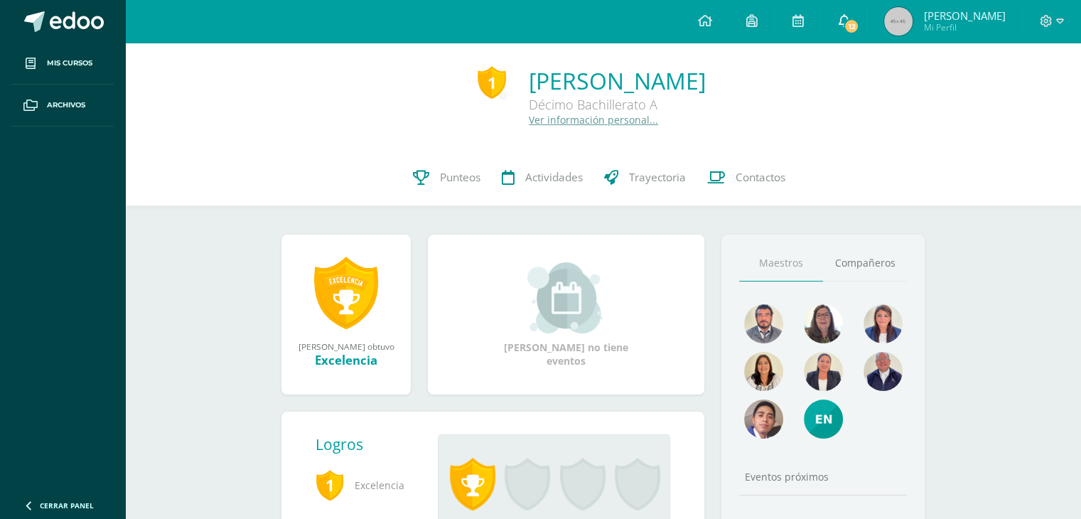
click at [859, 25] on span "12" at bounding box center [852, 26] width 16 height 16
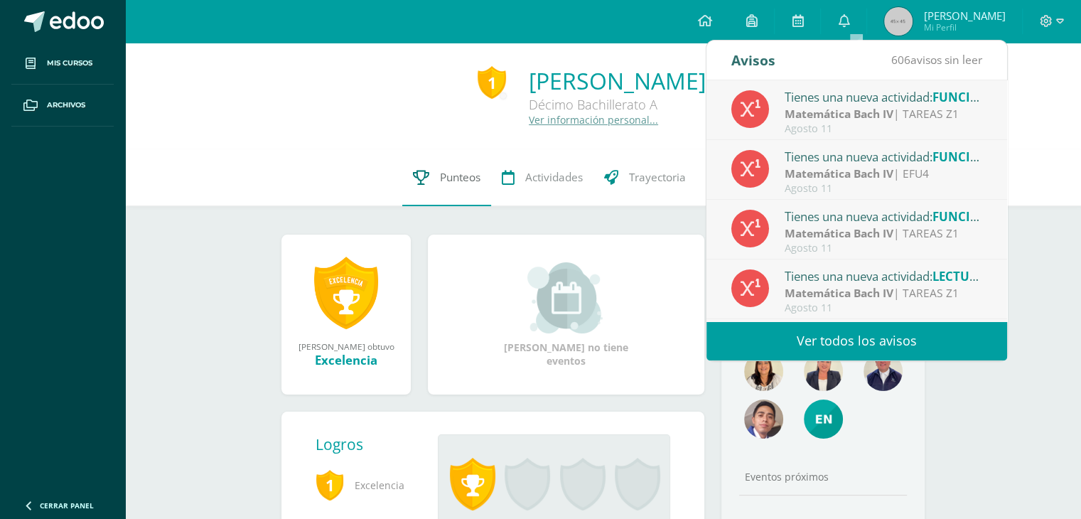
click at [422, 177] on icon at bounding box center [421, 177] width 16 height 15
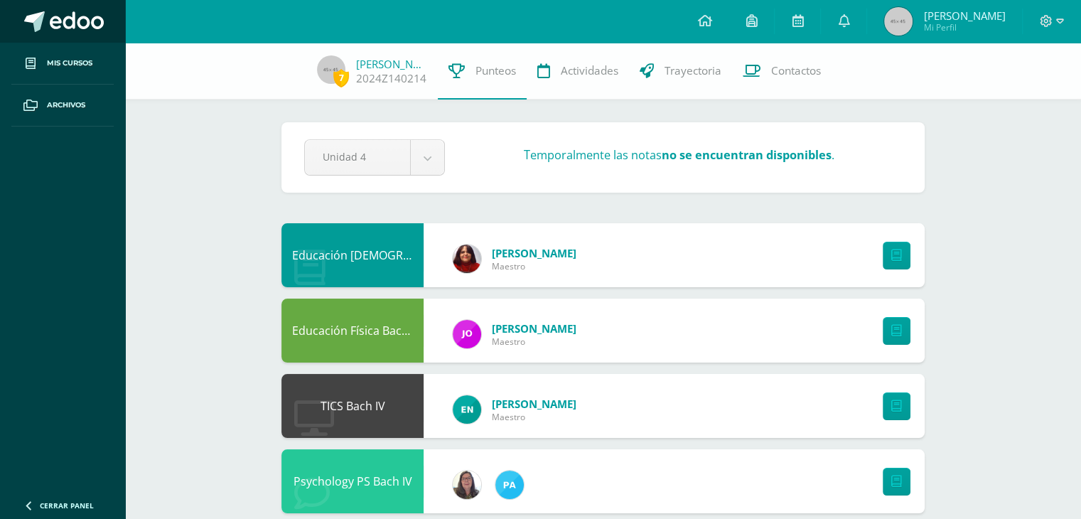
click at [117, 29] on link at bounding box center [62, 21] width 125 height 43
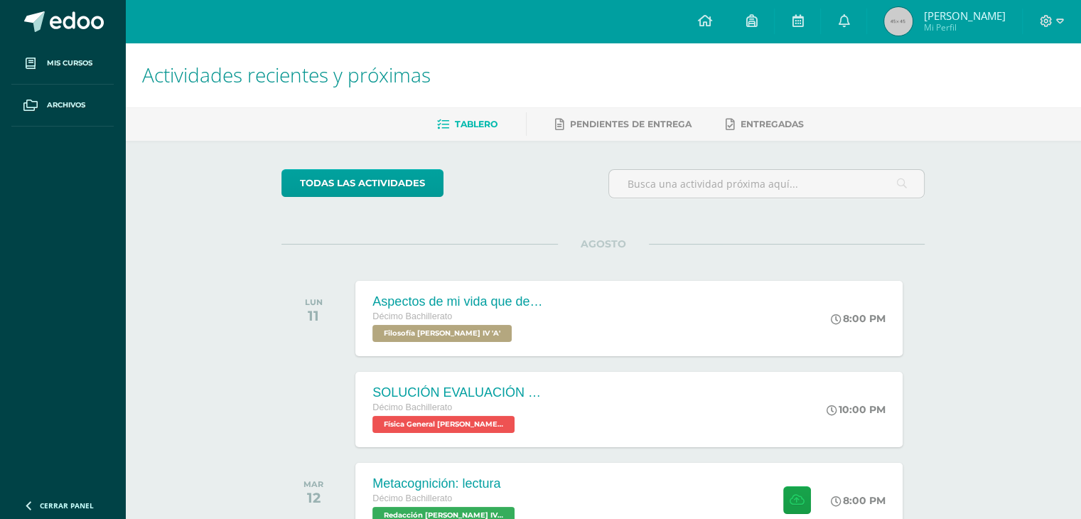
click at [155, 245] on div "Actividades recientes y próximas Tablero Pendientes de entrega Entregadas todas…" at bounding box center [603, 472] width 956 height 858
